Goal: Task Accomplishment & Management: Complete application form

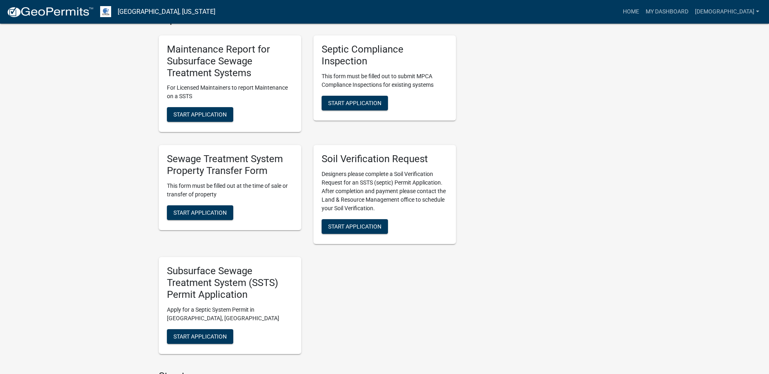
scroll to position [488, 0]
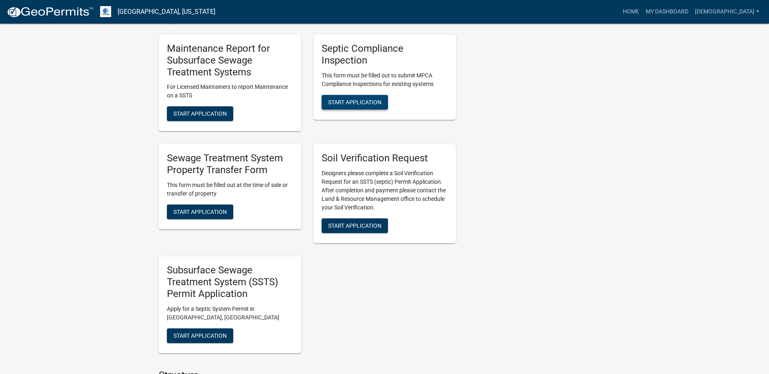
click at [356, 98] on button "Start Application" at bounding box center [354, 102] width 66 height 15
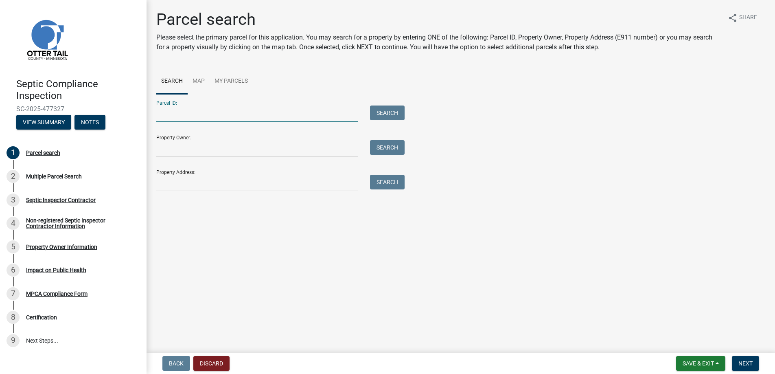
click at [177, 114] on input "Parcel ID:" at bounding box center [256, 113] width 201 height 17
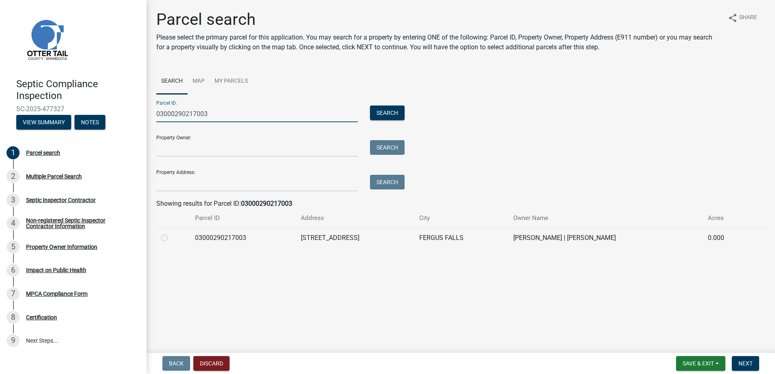
type input "03000290217003"
click at [171, 233] on label at bounding box center [171, 233] width 0 height 0
click at [171, 235] on input "radio" at bounding box center [173, 235] width 5 height 5
radio input "true"
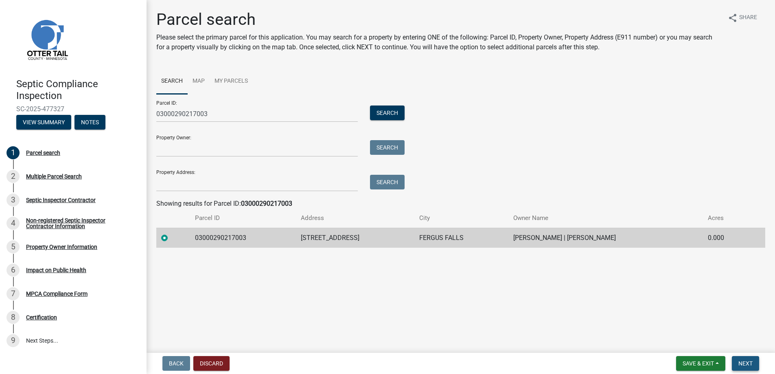
click at [746, 361] on span "Next" at bounding box center [745, 363] width 14 height 7
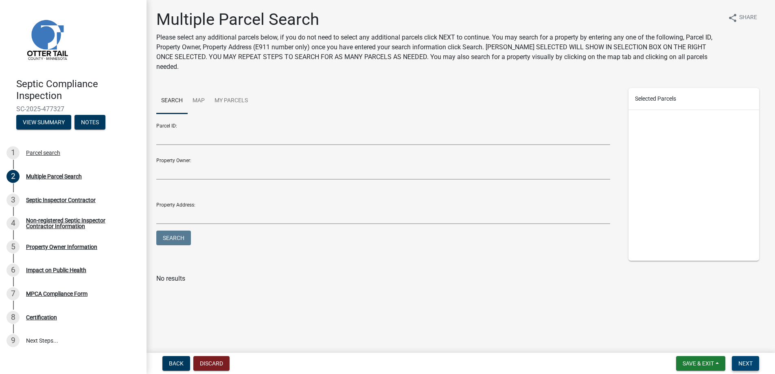
click at [746, 361] on span "Next" at bounding box center [745, 363] width 14 height 7
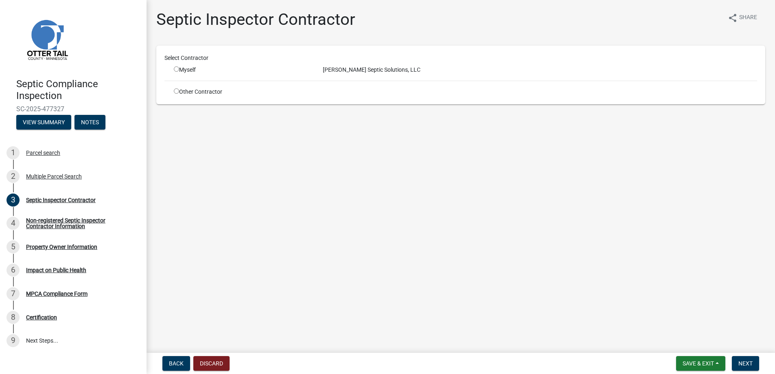
click at [175, 67] on input "radio" at bounding box center [176, 68] width 5 height 5
radio input "true"
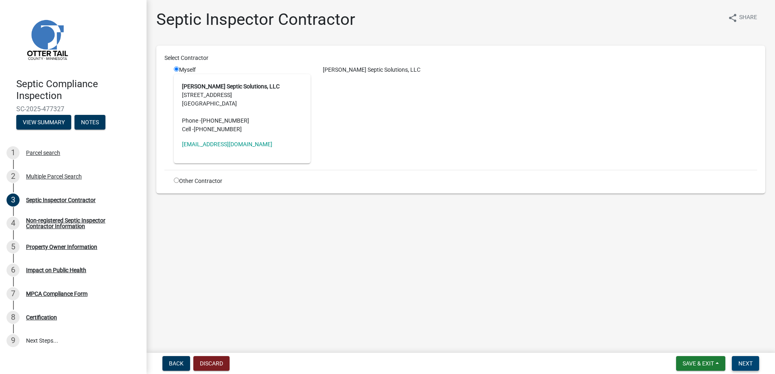
click at [748, 362] on span "Next" at bounding box center [745, 363] width 14 height 7
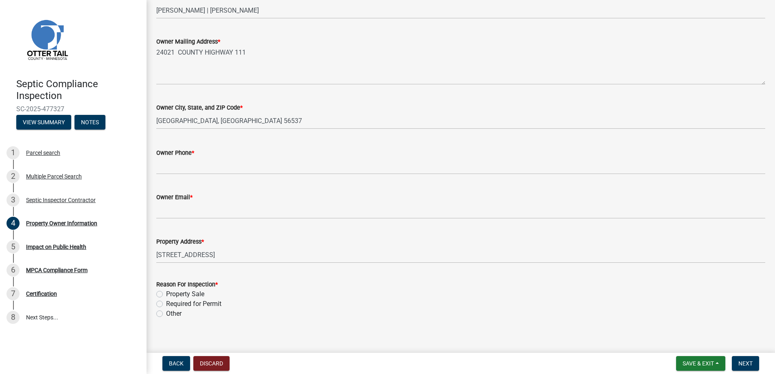
scroll to position [163, 0]
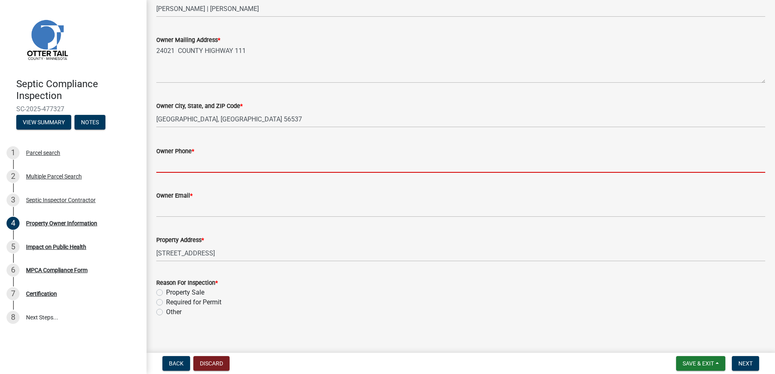
click at [185, 164] on input "Owner Phone *" at bounding box center [460, 164] width 609 height 17
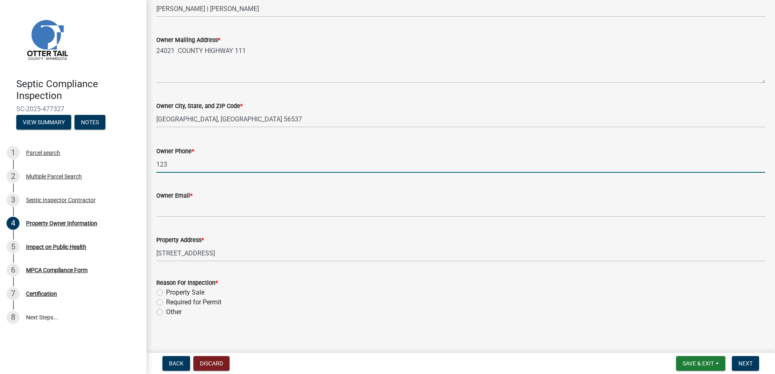
type input "123-456-7890"
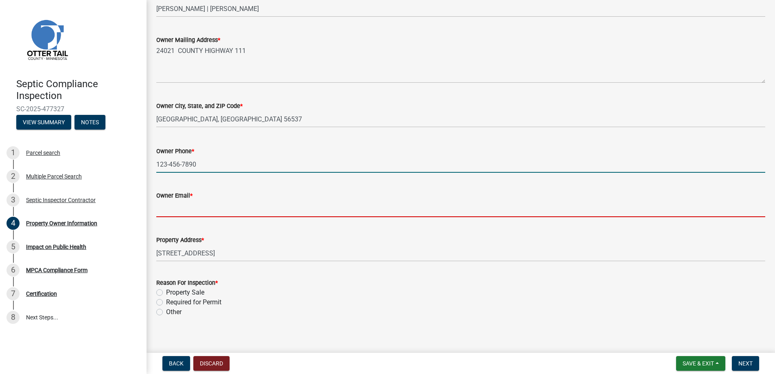
click at [195, 208] on input "Owner Email *" at bounding box center [460, 208] width 609 height 17
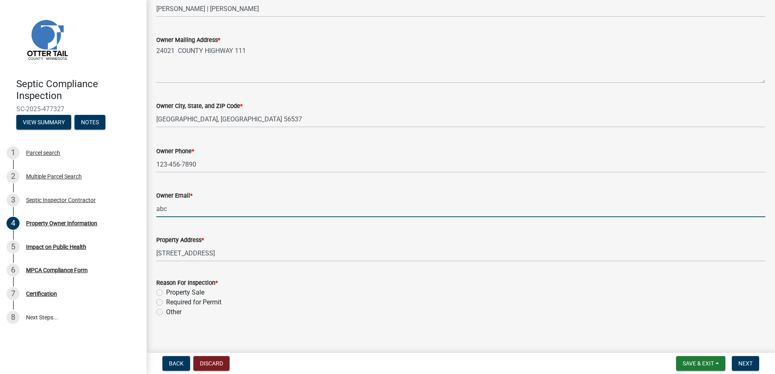
type input "[EMAIL_ADDRESS][DOMAIN_NAME]"
click at [166, 290] on label "Property Sale" at bounding box center [185, 292] width 38 height 10
click at [166, 290] on input "Property Sale" at bounding box center [168, 289] width 5 height 5
radio input "true"
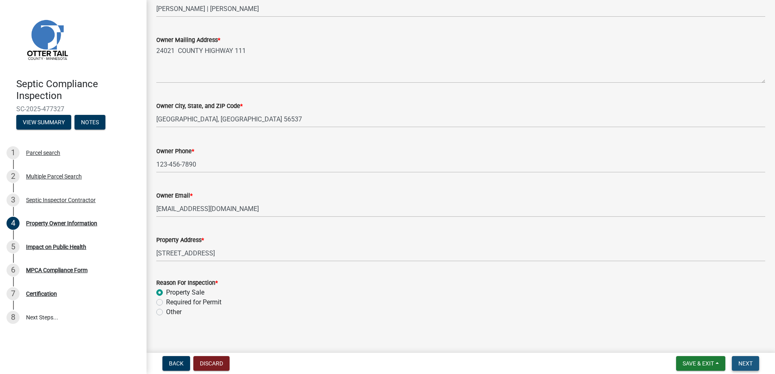
click at [749, 362] on span "Next" at bounding box center [745, 363] width 14 height 7
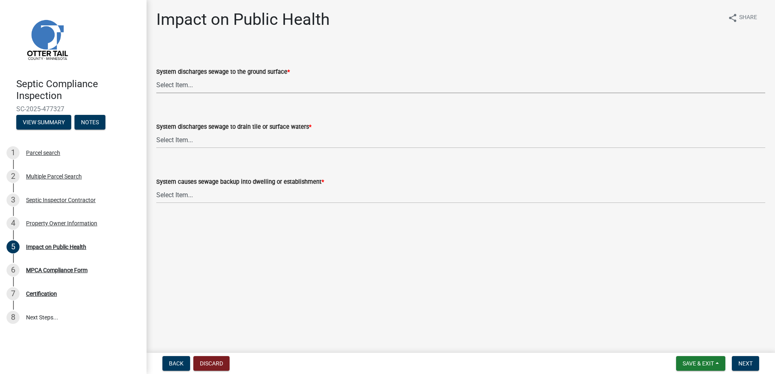
click at [173, 81] on select "Select Item... Yes No" at bounding box center [460, 85] width 609 height 17
click at [156, 77] on select "Select Item... Yes No" at bounding box center [460, 85] width 609 height 17
select select "9c5ef684-d0d4-4879-ab12-905ddbd81a72"
click at [172, 136] on select "Select Item... Yes No" at bounding box center [460, 139] width 609 height 17
click at [156, 131] on select "Select Item... Yes No" at bounding box center [460, 139] width 609 height 17
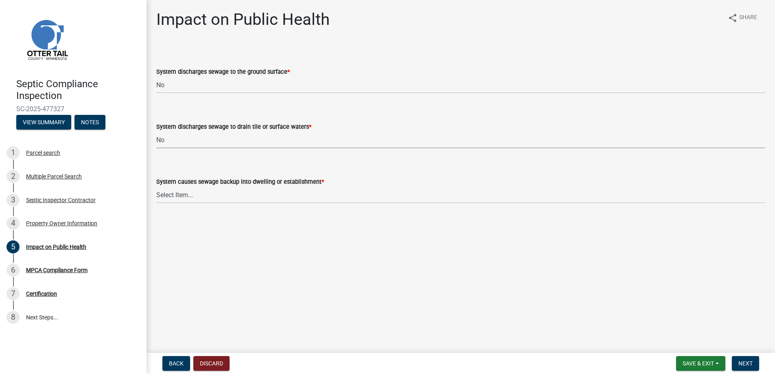
select select "7d491a2b-e9f0-4952-b474-53ca749b22af"
click at [179, 195] on select "Select Item... Yes No" at bounding box center [460, 194] width 609 height 17
click at [156, 186] on select "Select Item... Yes No" at bounding box center [460, 194] width 609 height 17
select select "6e07b46b-a403-4f3e-b4fc-218acc732c01"
click at [742, 362] on span "Next" at bounding box center [745, 363] width 14 height 7
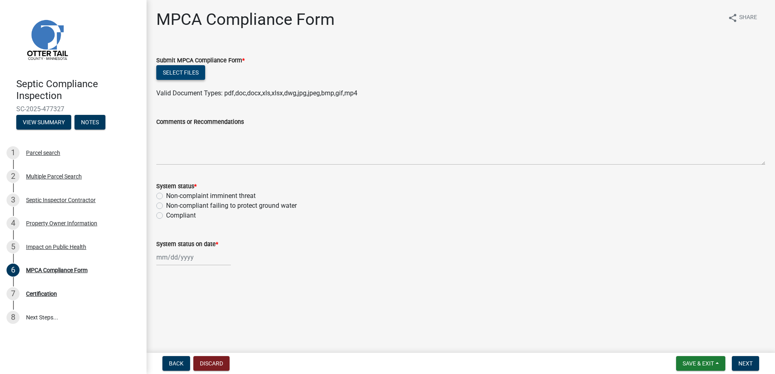
click at [185, 71] on button "Select files" at bounding box center [180, 72] width 49 height 15
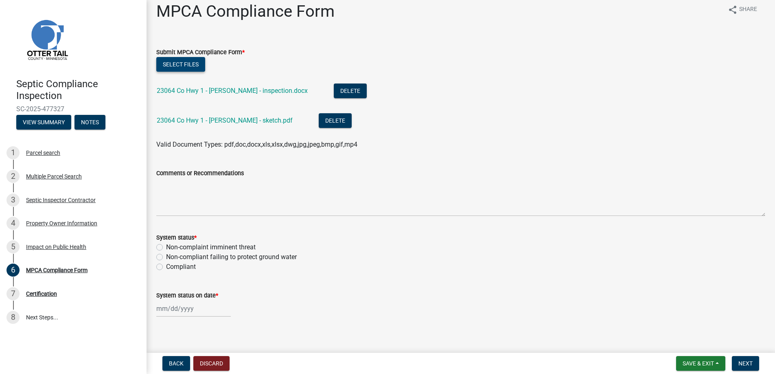
scroll to position [15, 0]
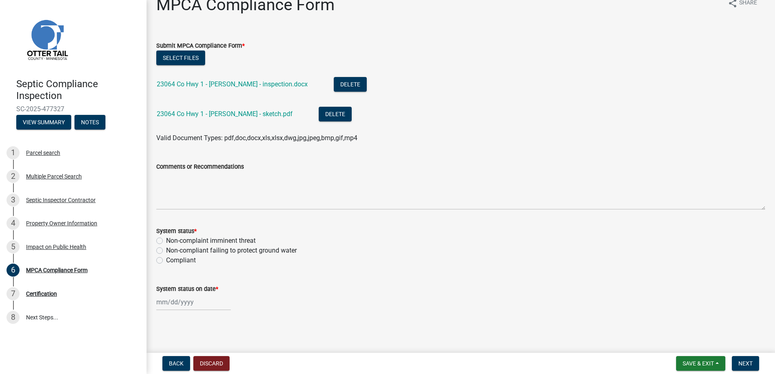
click at [166, 250] on label "Non-compliant failing to protect ground water" at bounding box center [231, 250] width 131 height 10
click at [166, 250] on input "Non-compliant failing to protect ground water" at bounding box center [168, 247] width 5 height 5
radio input "true"
select select "9"
select select "2025"
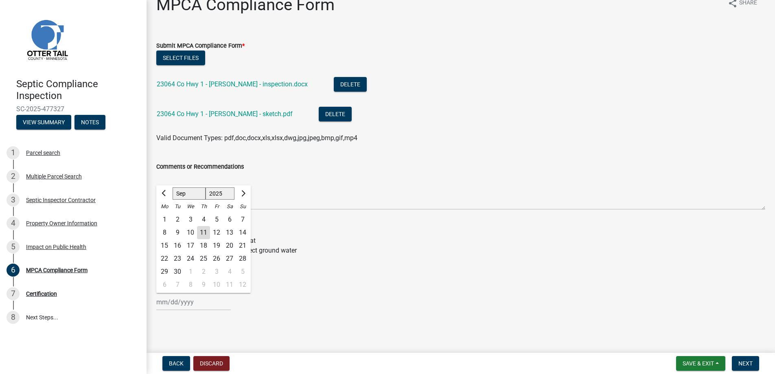
click at [173, 300] on div "[PERSON_NAME] Feb Mar Apr [PERSON_NAME][DATE] Oct Nov [DATE] 1526 1527 1528 152…" at bounding box center [193, 301] width 74 height 17
click at [206, 228] on div "11" at bounding box center [203, 232] width 13 height 13
type input "[DATE]"
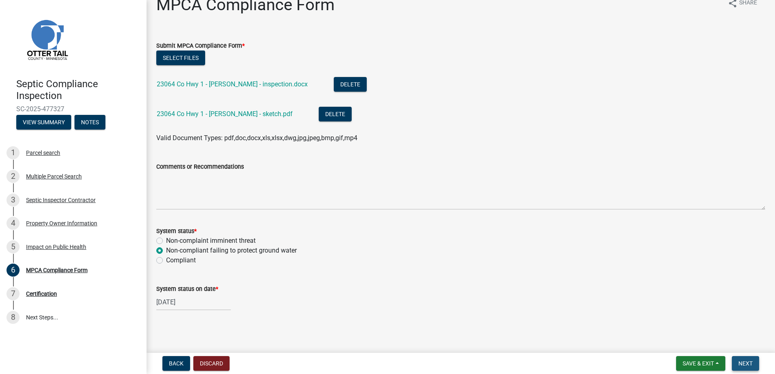
click at [750, 358] on button "Next" at bounding box center [745, 363] width 27 height 15
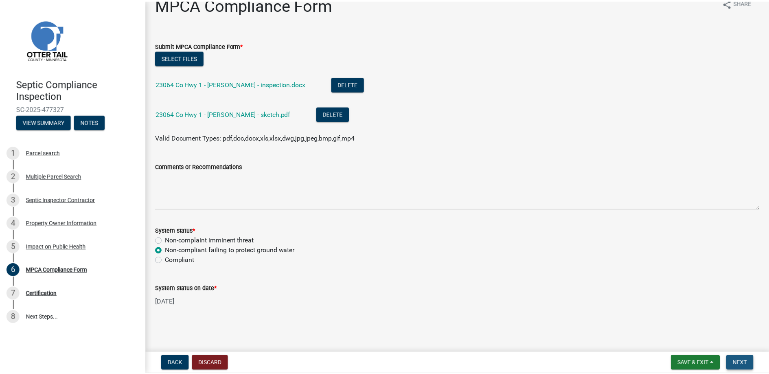
scroll to position [0, 0]
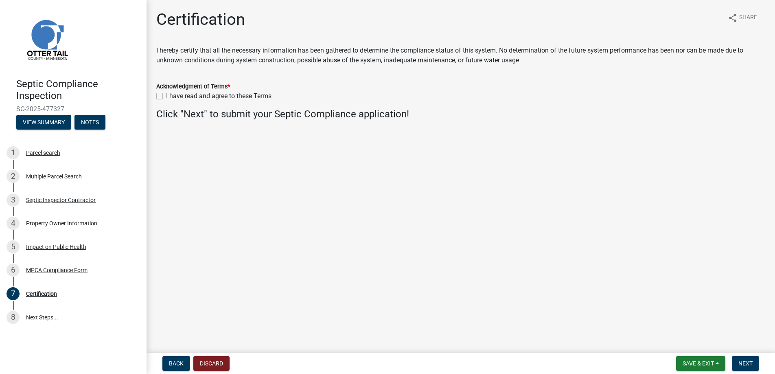
click at [166, 95] on label "I have read and agree to these Terms" at bounding box center [218, 96] width 105 height 10
click at [166, 95] on input "I have read and agree to these Terms" at bounding box center [168, 93] width 5 height 5
checkbox input "true"
click at [745, 363] on span "Next" at bounding box center [745, 363] width 14 height 7
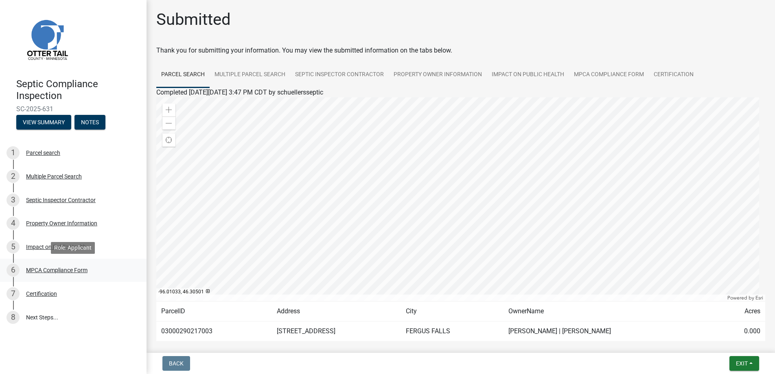
click at [54, 269] on div "MPCA Compliance Form" at bounding box center [56, 270] width 61 height 6
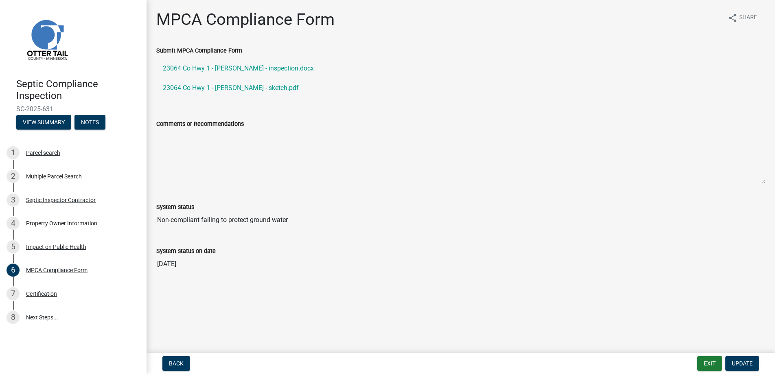
click at [162, 144] on textarea "Comments or Recommendations" at bounding box center [460, 156] width 609 height 55
click at [173, 134] on textarea "Comments or Recommendations" at bounding box center [460, 156] width 609 height 55
click at [181, 140] on textarea "Comments or Recommendations" at bounding box center [460, 156] width 609 height 55
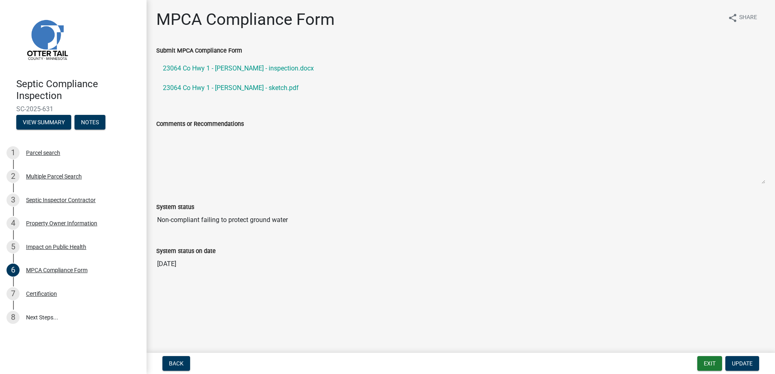
click at [245, 140] on textarea "Comments or Recommendations" at bounding box center [460, 156] width 609 height 55
click at [737, 361] on span "Update" at bounding box center [742, 363] width 21 height 7
click at [739, 363] on span "Update" at bounding box center [742, 363] width 21 height 7
click at [709, 362] on button "Exit" at bounding box center [709, 363] width 25 height 15
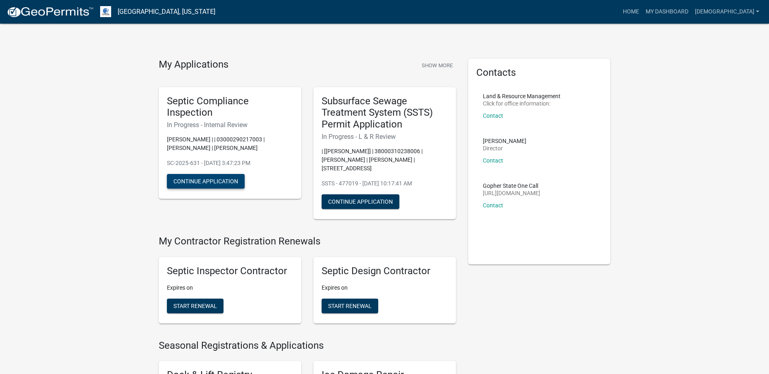
click at [203, 179] on button "Continue Application" at bounding box center [206, 181] width 78 height 15
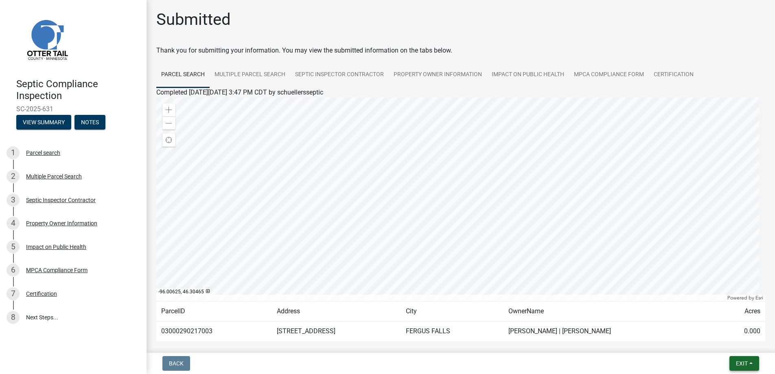
click at [743, 362] on span "Exit" at bounding box center [742, 363] width 12 height 7
click at [724, 339] on button "Save & Exit" at bounding box center [726, 342] width 65 height 20
